Goal: Task Accomplishment & Management: Complete application form

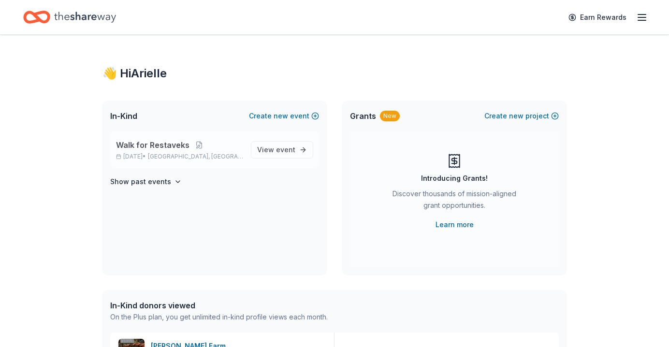
click at [156, 150] on span "Walk for Restaveks" at bounding box center [152, 145] width 73 height 12
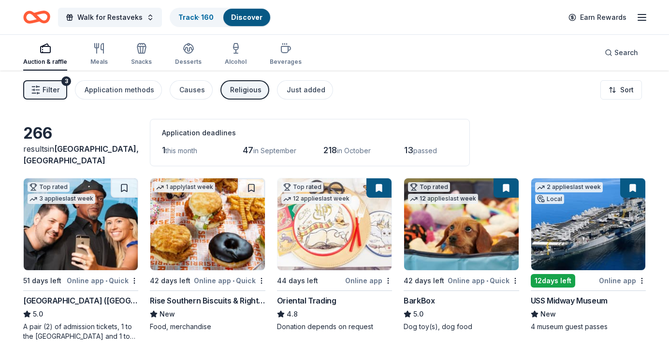
click at [274, 151] on span "in September" at bounding box center [274, 150] width 43 height 8
click at [270, 151] on span "in September" at bounding box center [274, 150] width 43 height 8
click at [60, 93] on button "Filter 3" at bounding box center [45, 89] width 44 height 19
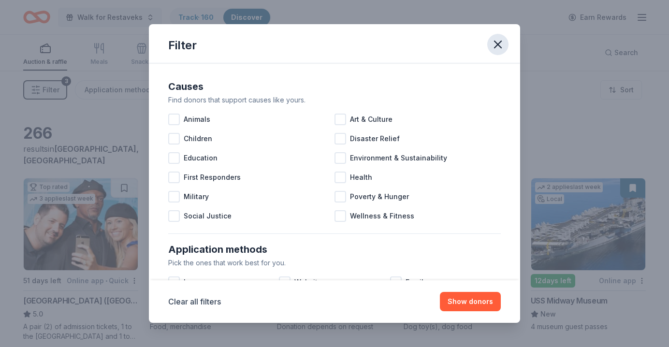
click at [495, 41] on icon "button" at bounding box center [498, 45] width 14 height 14
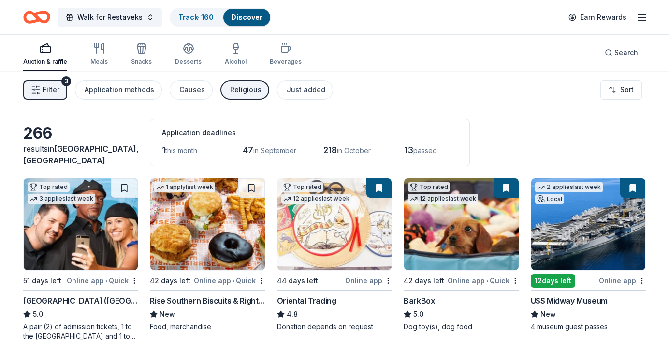
scroll to position [9, 0]
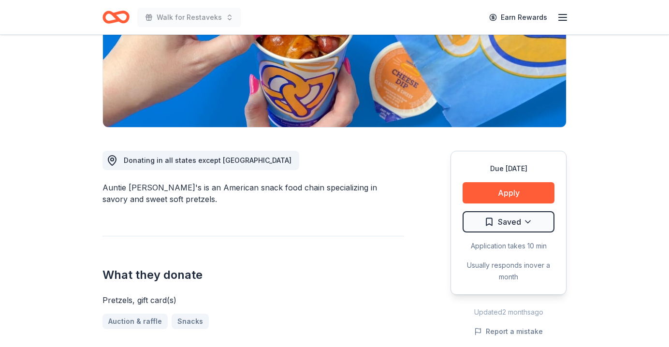
scroll to position [167, 0]
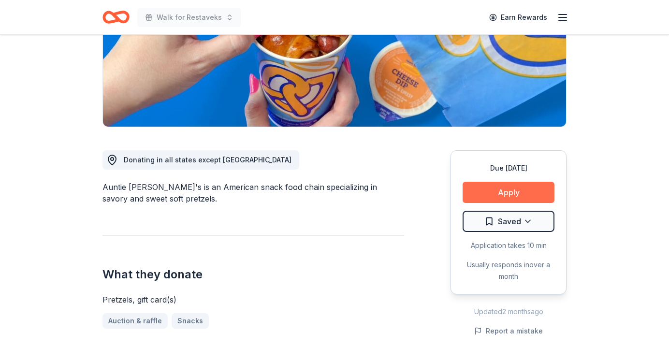
click at [523, 193] on button "Apply" at bounding box center [508, 192] width 92 height 21
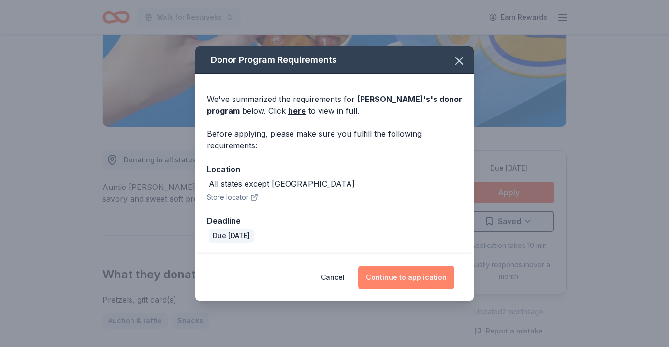
click at [394, 280] on button "Continue to application" at bounding box center [406, 277] width 96 height 23
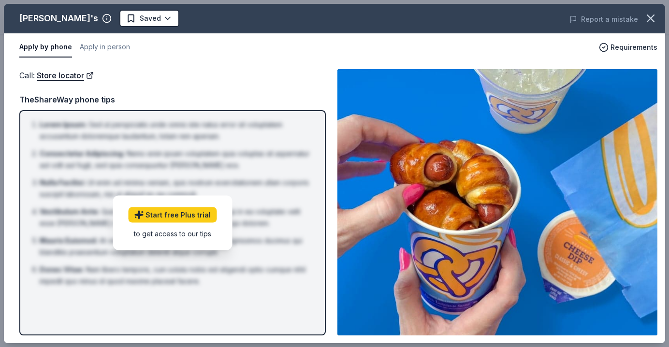
click at [232, 79] on div "Call : Store locator" at bounding box center [172, 75] width 306 height 13
click at [114, 47] on button "Apply in person" at bounding box center [105, 47] width 50 height 20
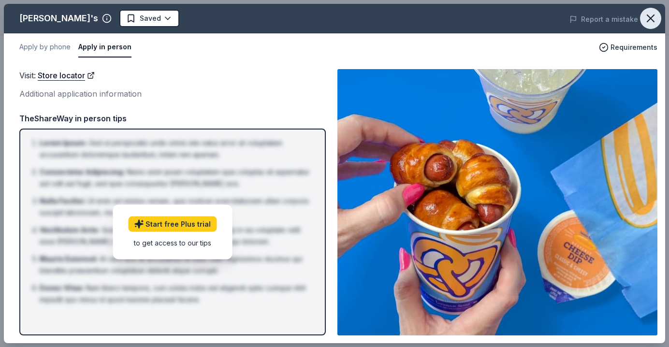
click at [654, 18] on icon "button" at bounding box center [650, 19] width 14 height 14
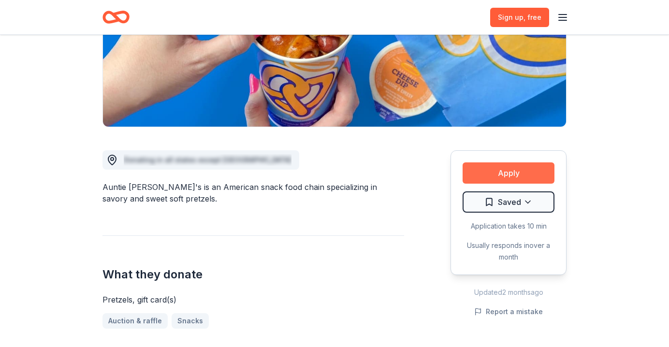
click at [511, 172] on button "Apply" at bounding box center [508, 172] width 92 height 21
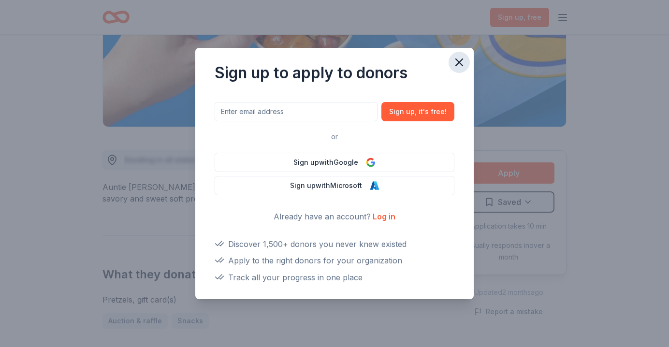
click at [460, 61] on icon "button" at bounding box center [459, 63] width 14 height 14
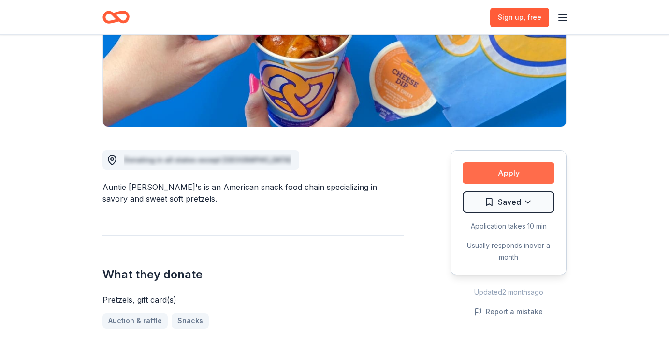
click at [516, 171] on button "Apply" at bounding box center [508, 172] width 92 height 21
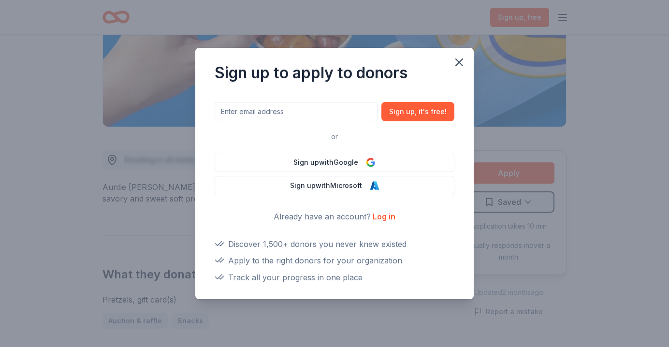
click at [382, 219] on link "Log in" at bounding box center [383, 217] width 23 height 10
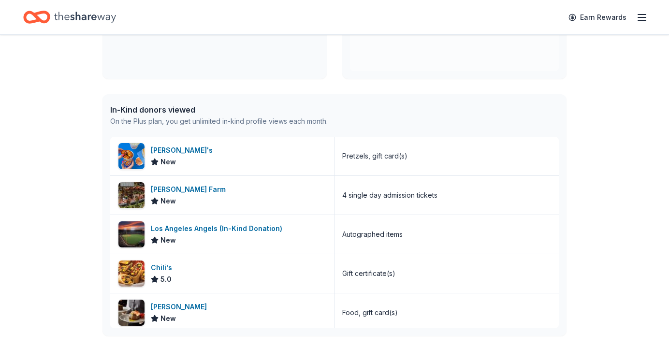
scroll to position [209, 0]
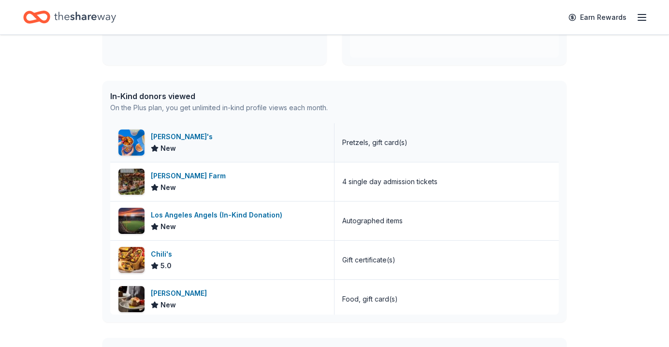
click at [247, 142] on div "Auntie Anne's New" at bounding box center [222, 142] width 224 height 39
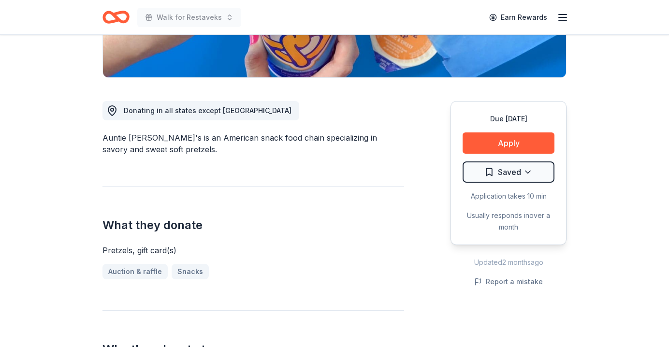
scroll to position [220, 0]
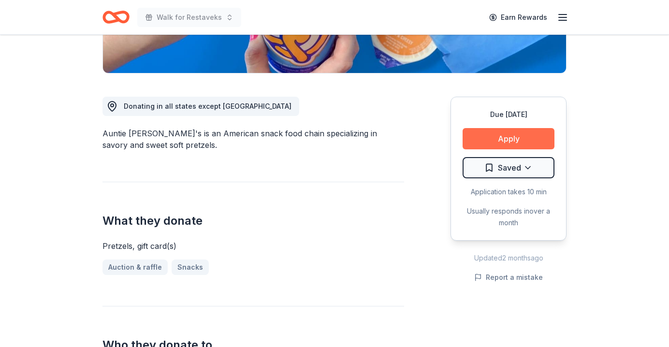
click at [529, 135] on button "Apply" at bounding box center [508, 138] width 92 height 21
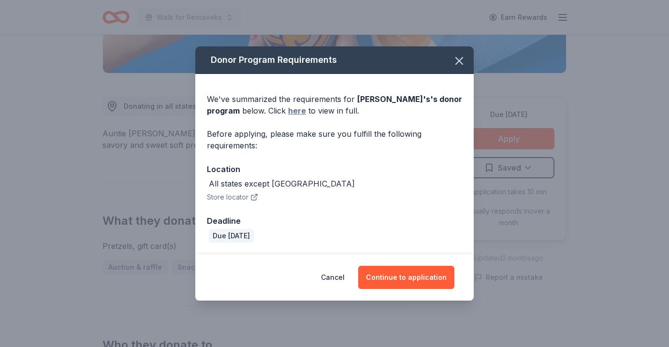
click at [294, 108] on link "here" at bounding box center [297, 111] width 18 height 12
click at [461, 59] on icon "button" at bounding box center [459, 61] width 14 height 14
